Goal: Communication & Community: Share content

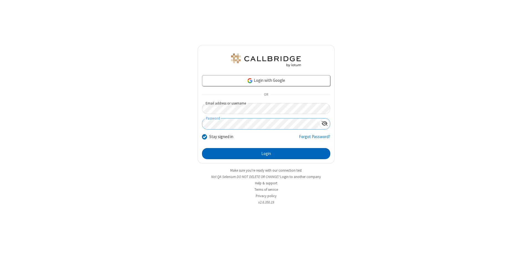
click at [266, 153] on button "Login" at bounding box center [266, 153] width 128 height 11
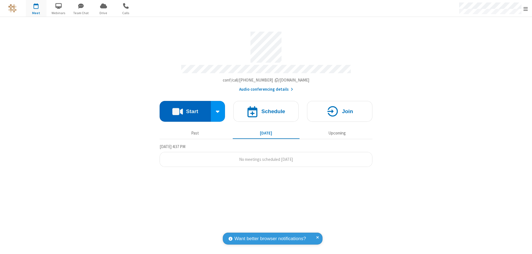
click at [185, 109] on button "Start" at bounding box center [184, 111] width 51 height 21
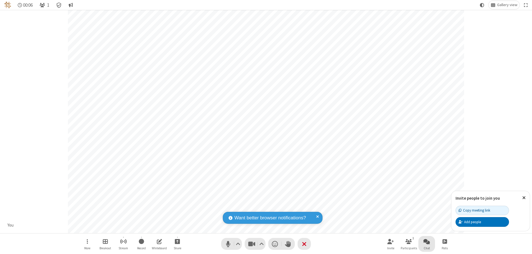
click at [426, 241] on span "Open chat" at bounding box center [426, 241] width 7 height 7
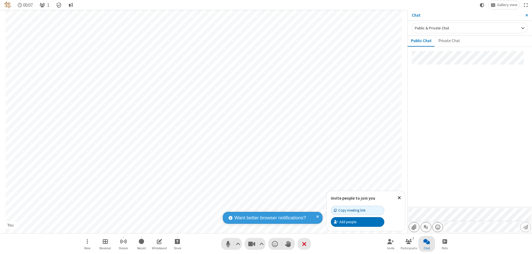
type input "C:\fakepath\doc_test.docx"
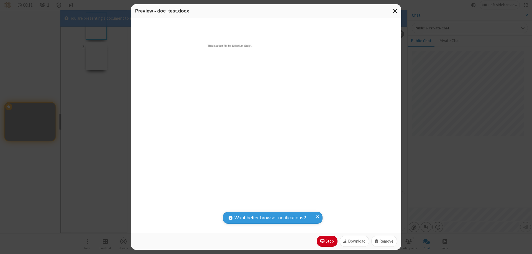
click at [395, 11] on span "Close modal" at bounding box center [395, 10] width 5 height 7
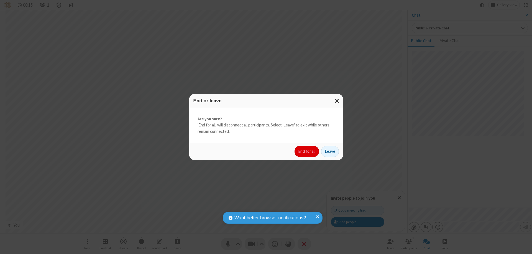
click at [307, 151] on button "End for all" at bounding box center [306, 151] width 24 height 11
